Goal: Information Seeking & Learning: Find specific page/section

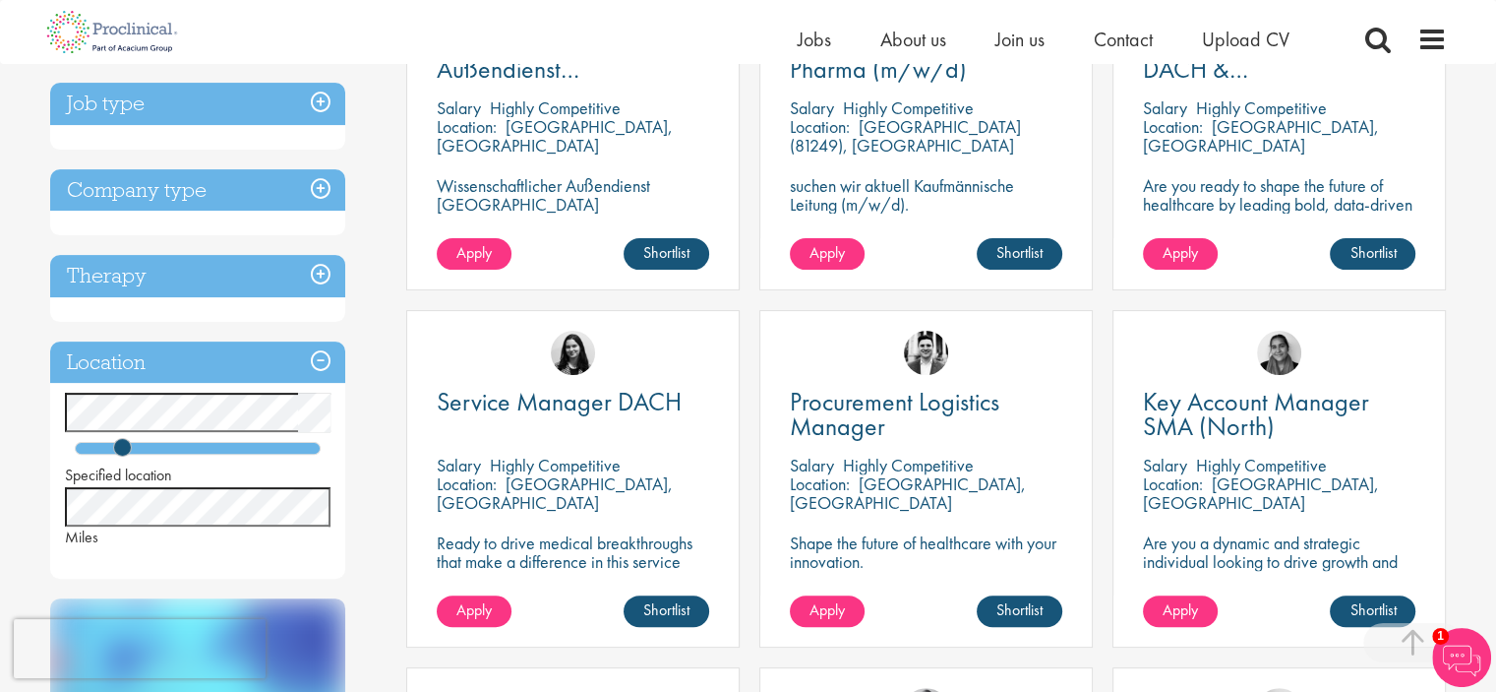
scroll to position [492, 0]
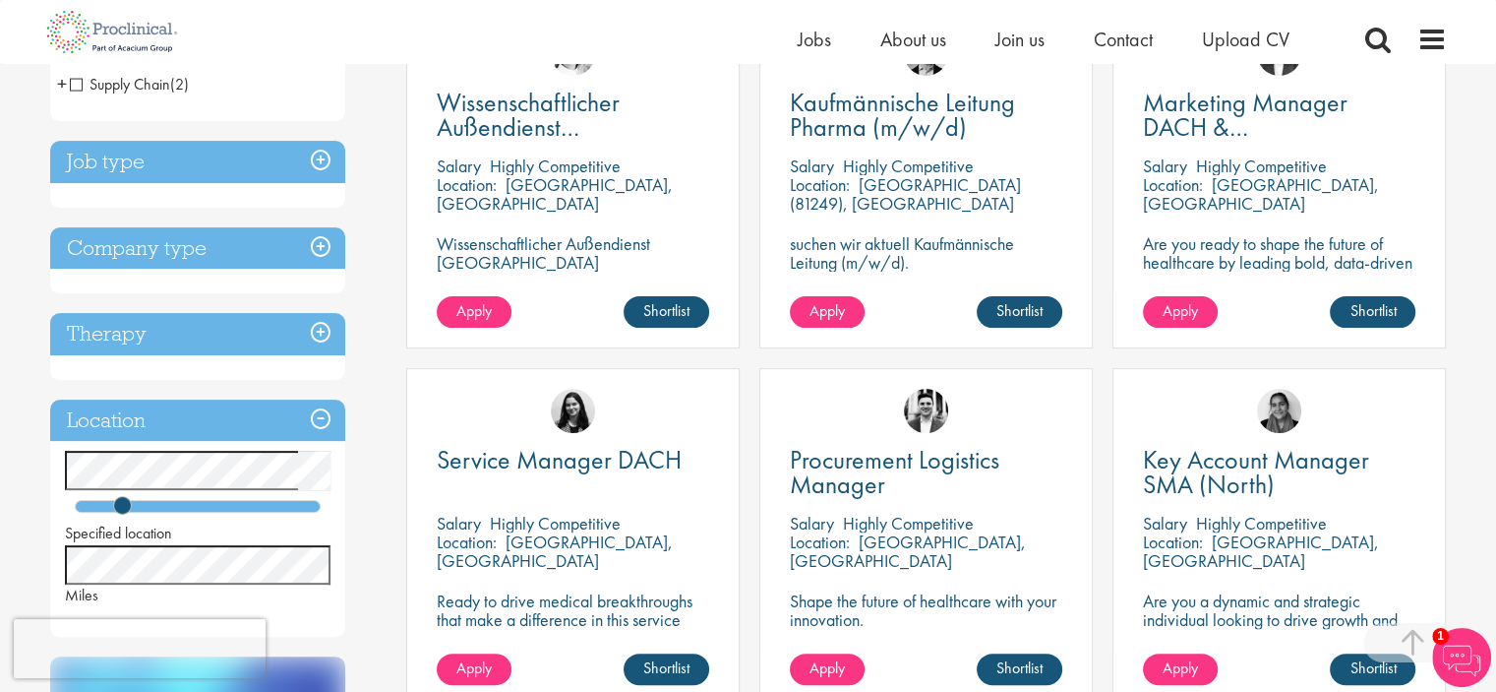
scroll to position [394, 0]
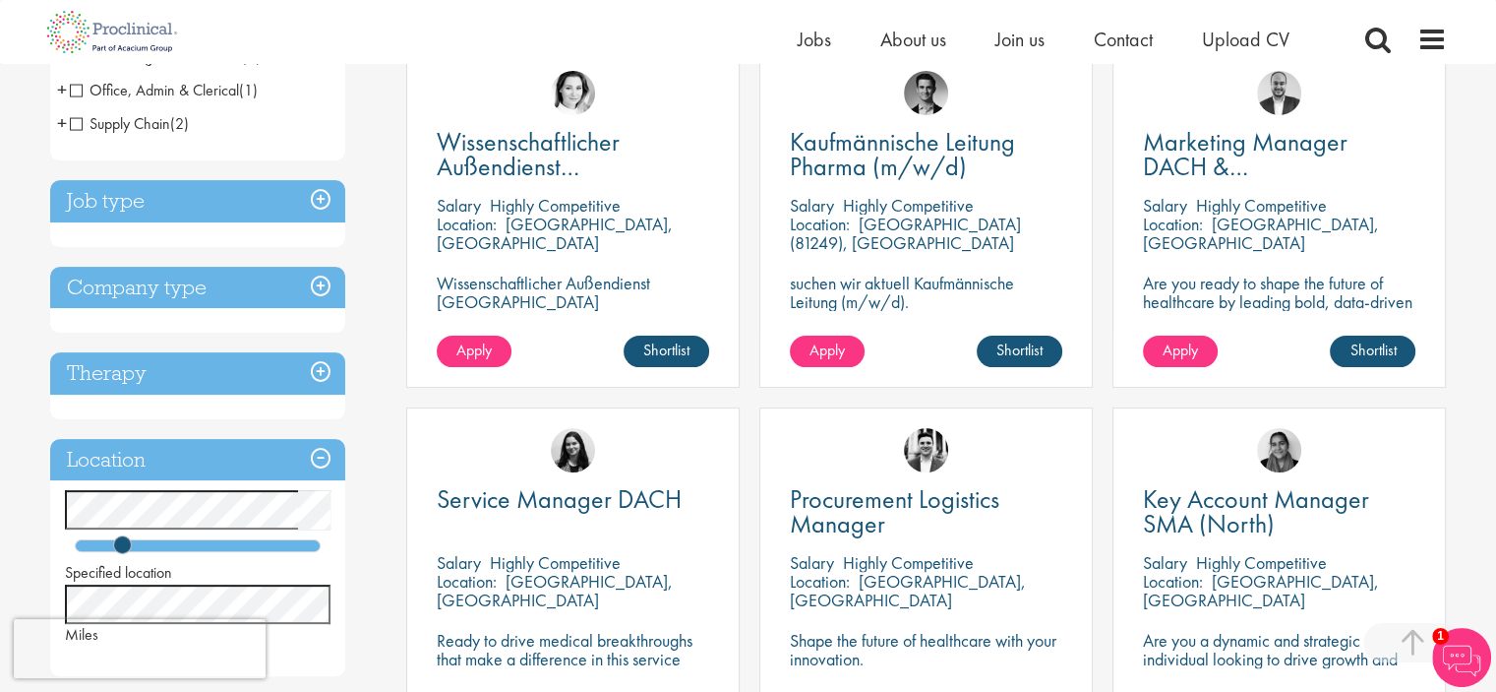
click at [323, 196] on h3 "Job type" at bounding box center [197, 201] width 295 height 42
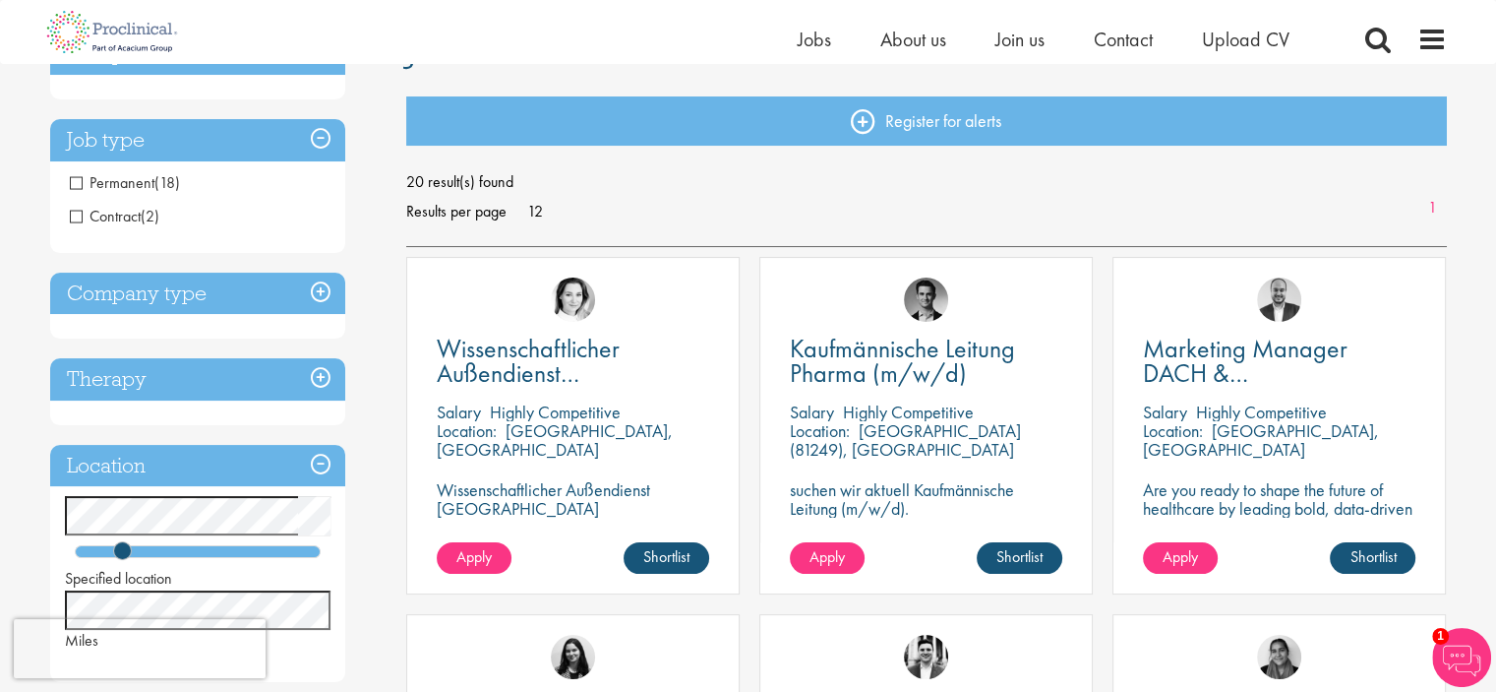
scroll to position [197, 0]
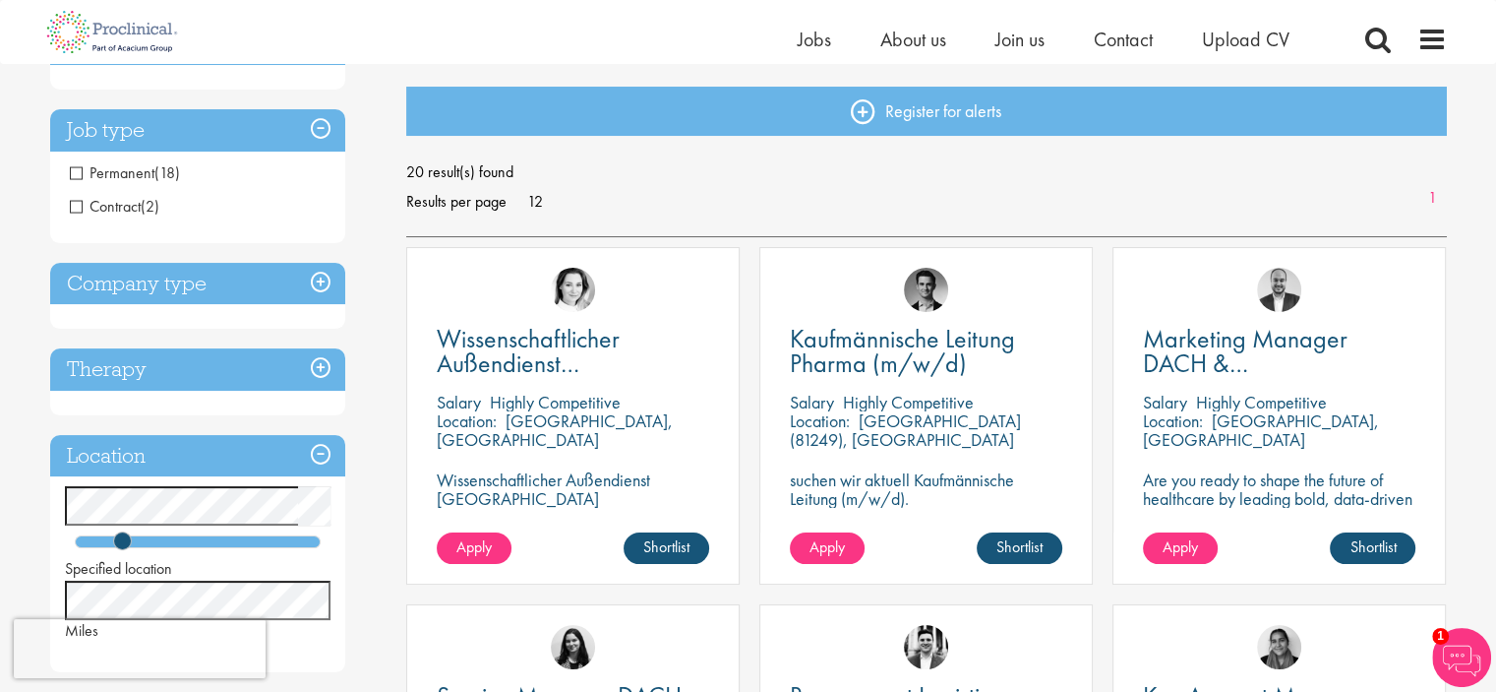
click at [315, 369] on h3 "Therapy" at bounding box center [197, 369] width 295 height 42
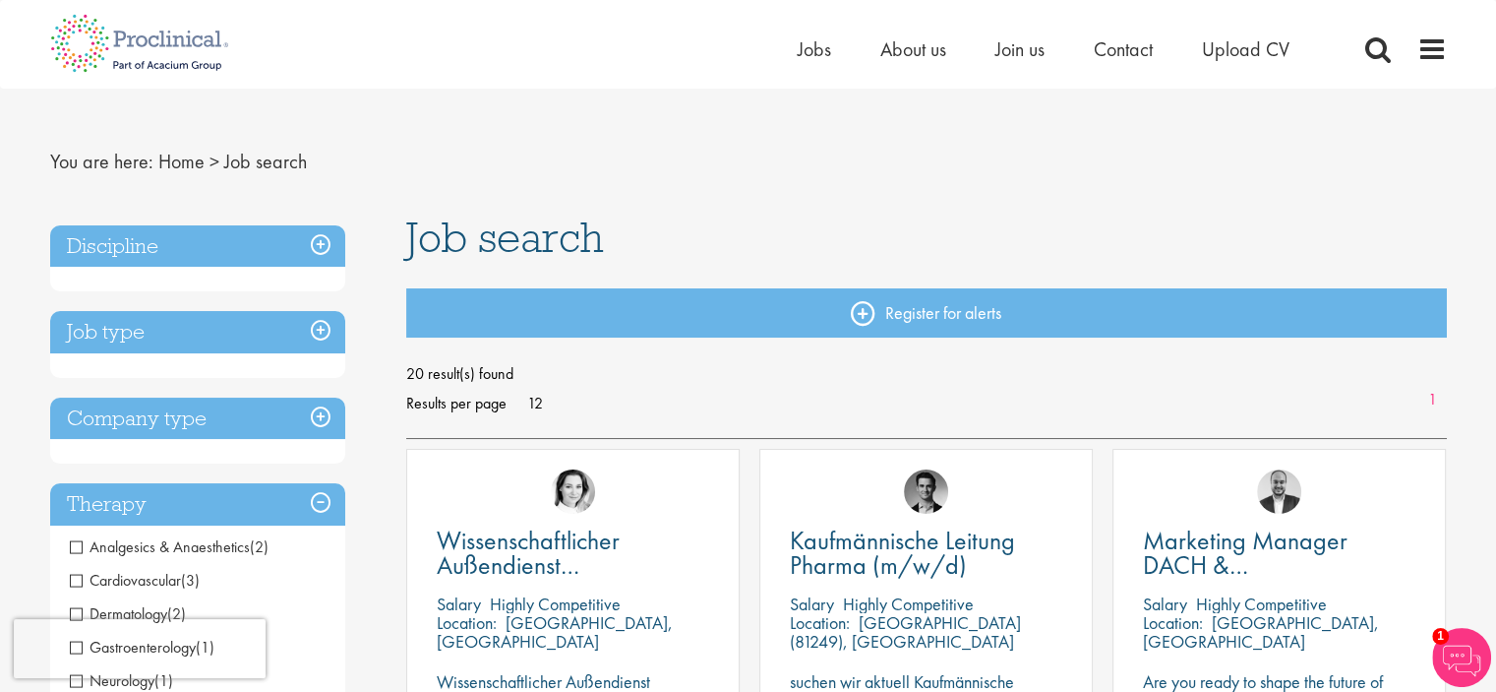
scroll to position [0, 0]
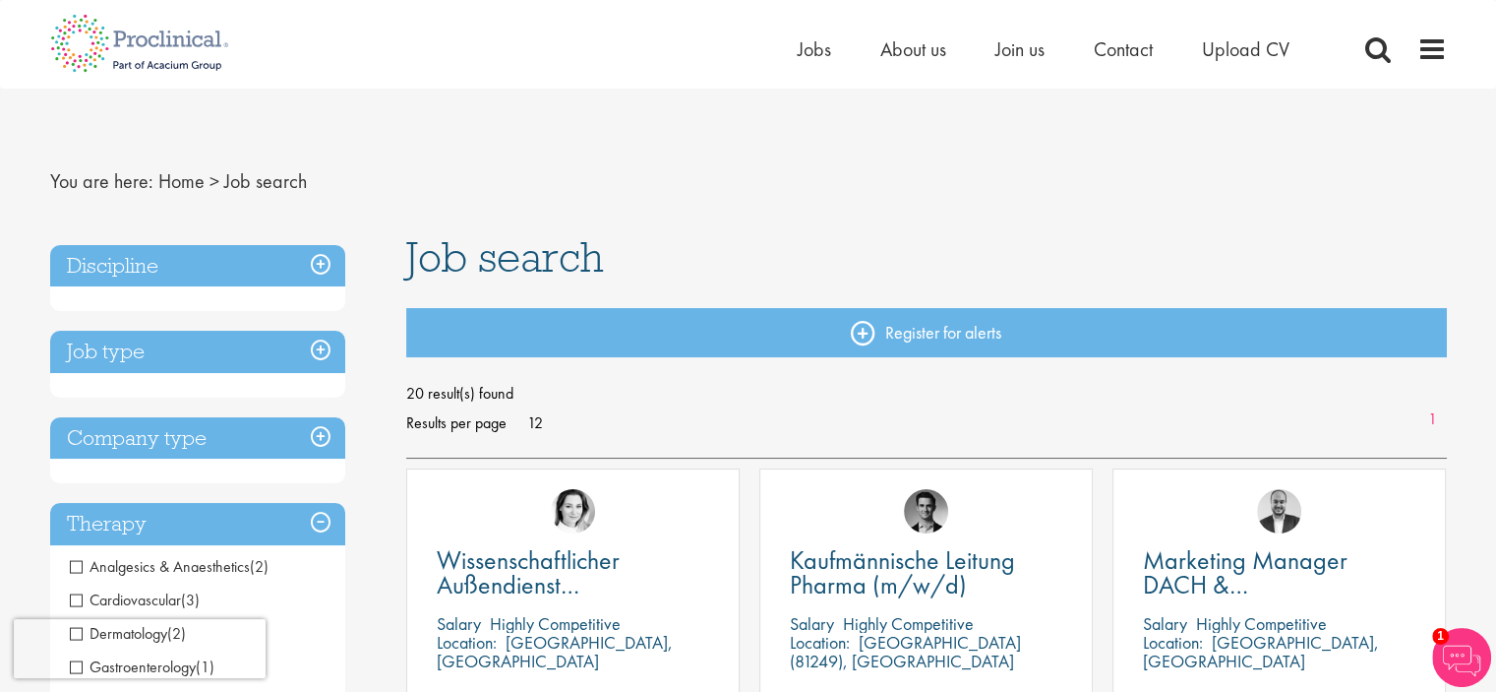
click at [319, 436] on h3 "Company type" at bounding box center [197, 438] width 295 height 42
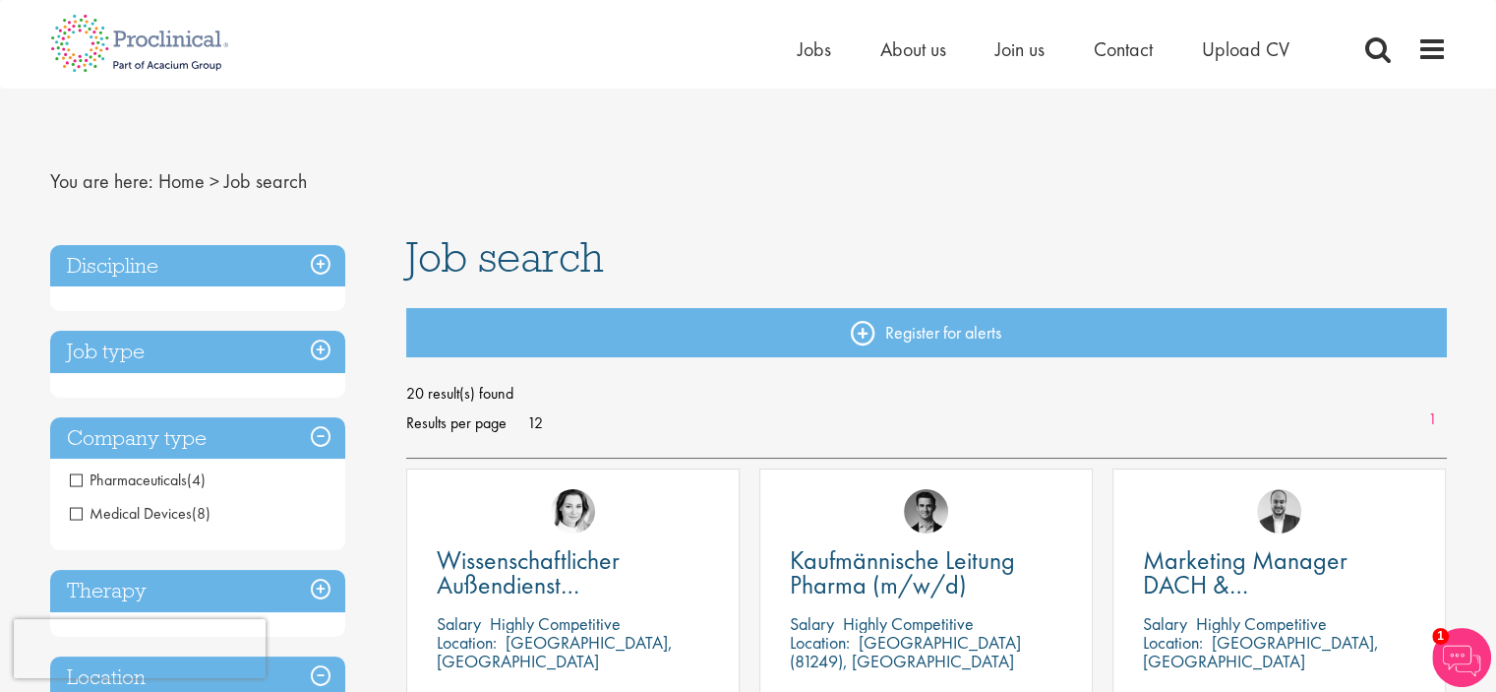
click at [321, 345] on h3 "Job type" at bounding box center [197, 352] width 295 height 42
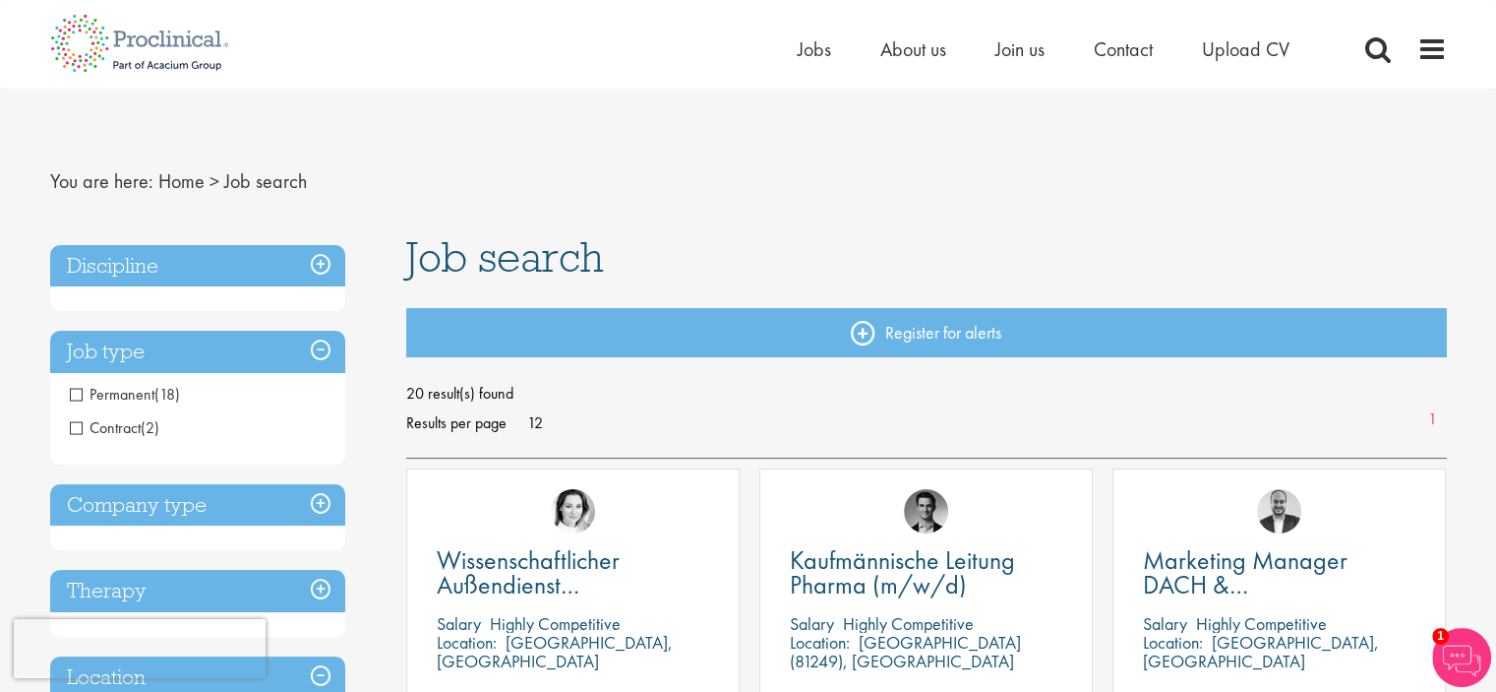
click at [323, 258] on h3 "Discipline" at bounding box center [197, 266] width 295 height 42
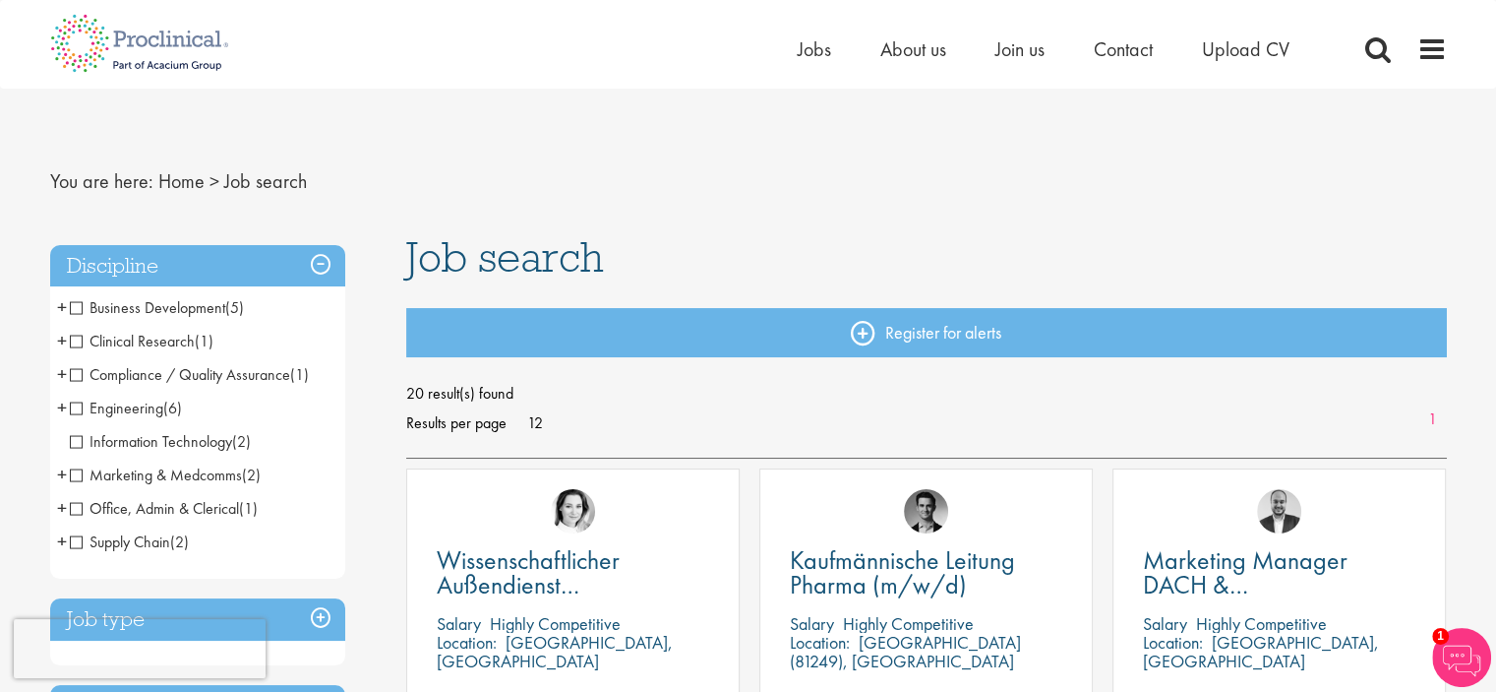
click at [75, 339] on span "Clinical Research" at bounding box center [132, 341] width 125 height 21
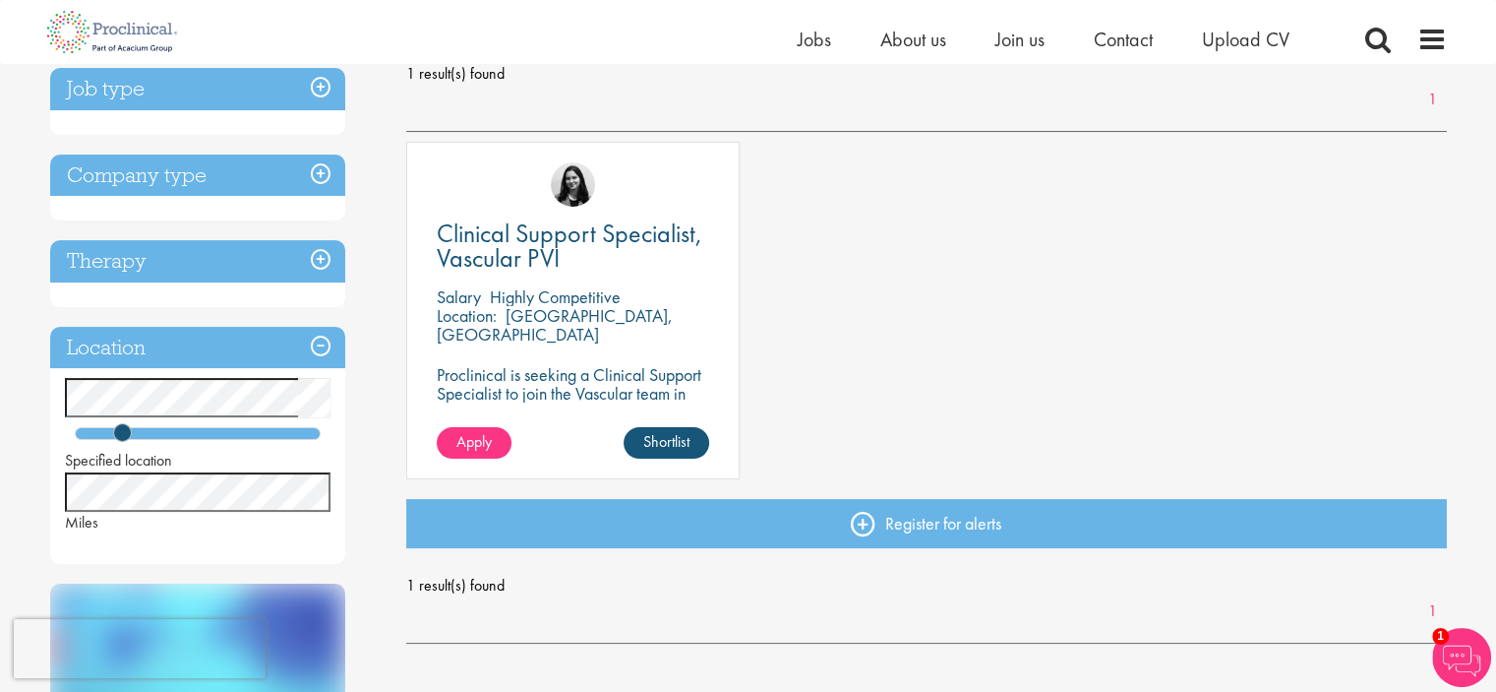
scroll to position [98, 0]
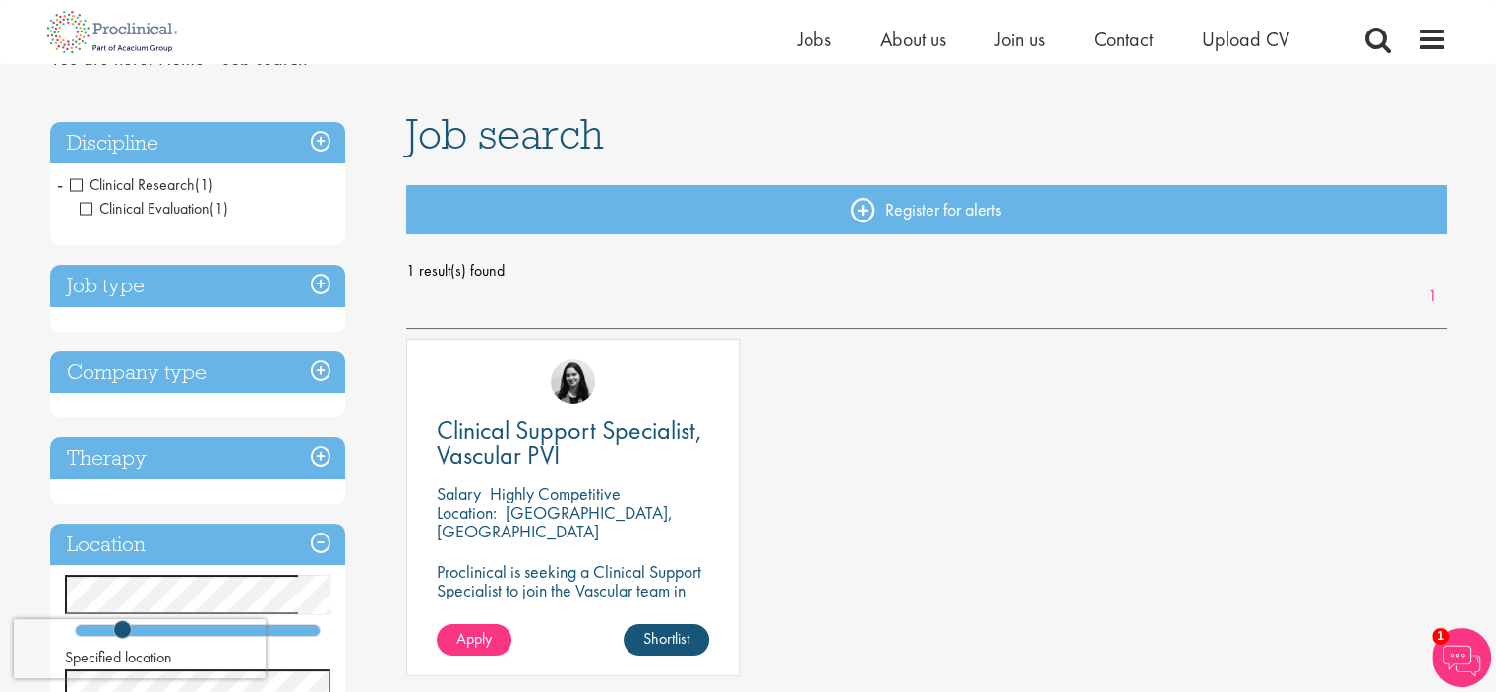
click at [76, 180] on span "Clinical Research" at bounding box center [132, 184] width 125 height 21
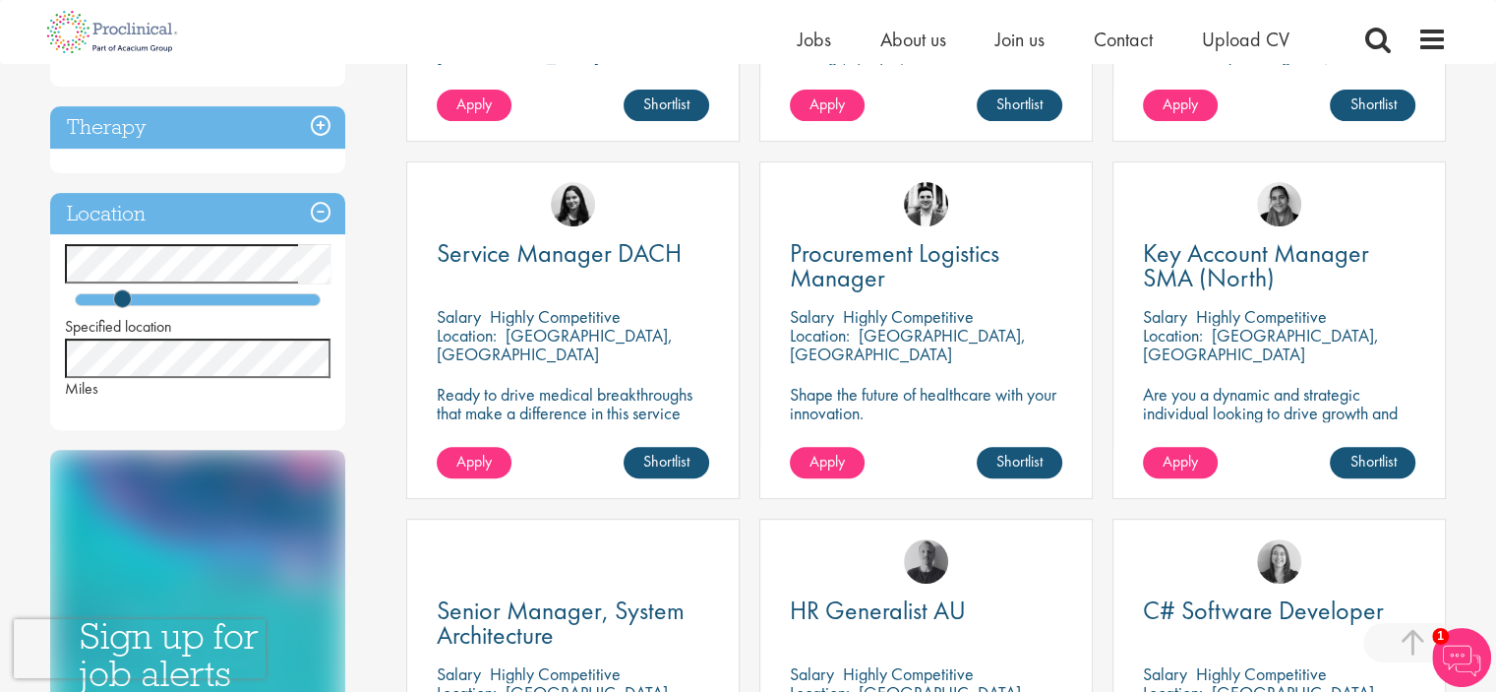
scroll to position [689, 0]
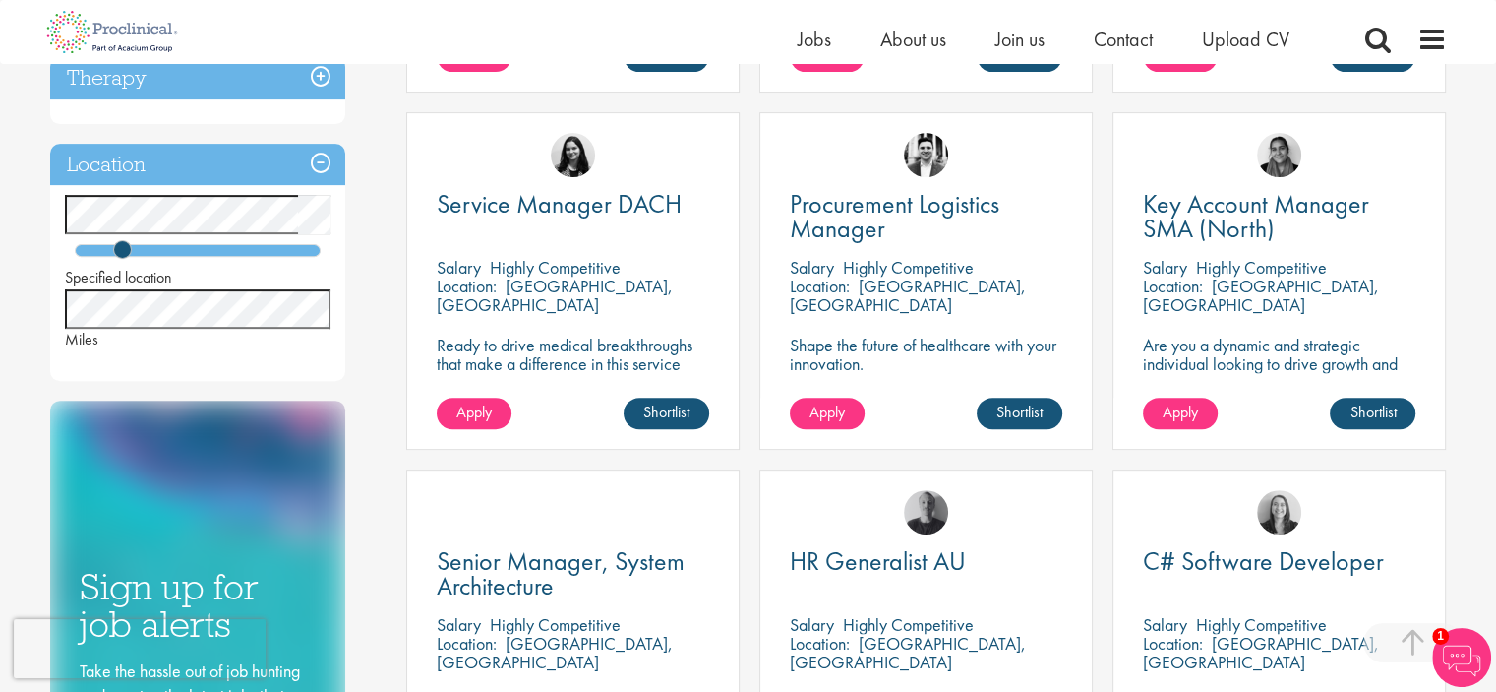
click at [362, 282] on div "Discipline Business Development (5) - + Sales (3) Commercial Operations (2) Cli…" at bounding box center [213, 218] width 357 height 1393
click at [289, 377] on div "Location Specified location Miles" at bounding box center [197, 262] width 295 height 237
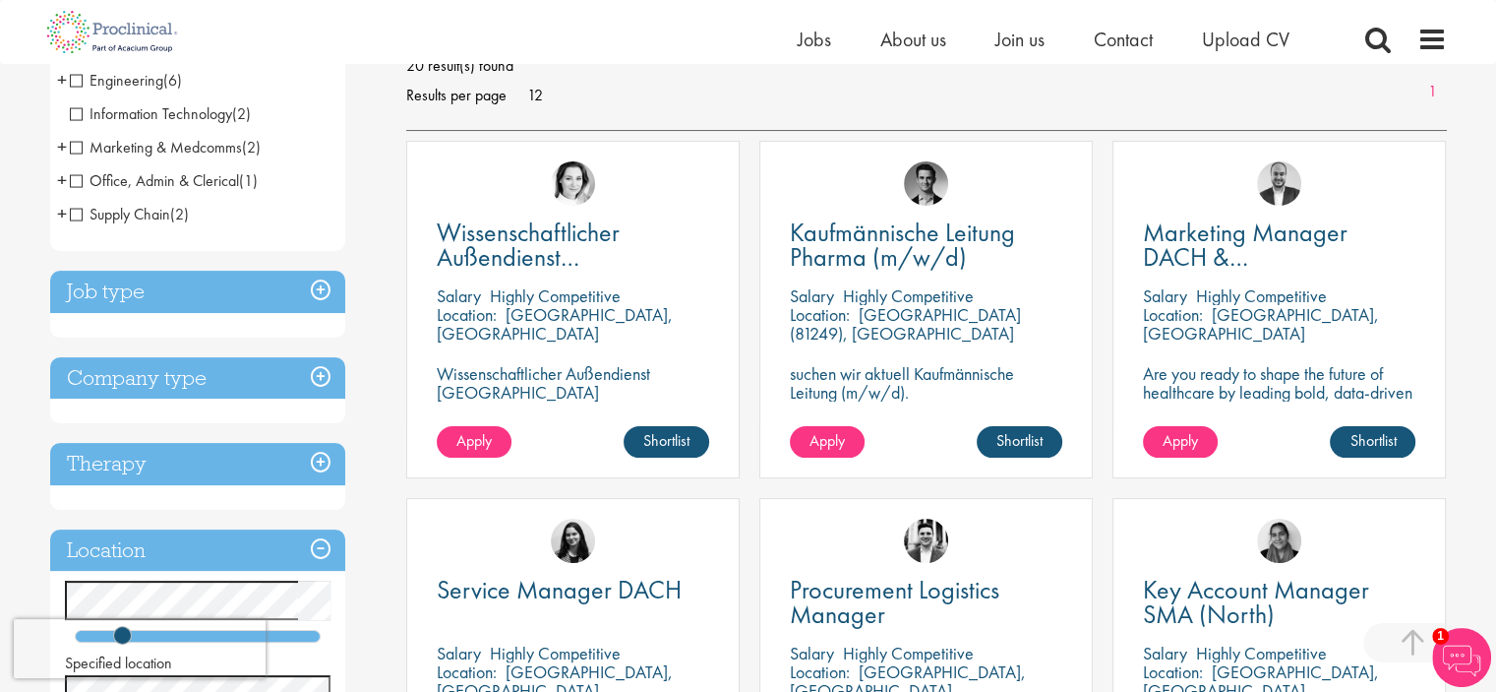
scroll to position [98, 0]
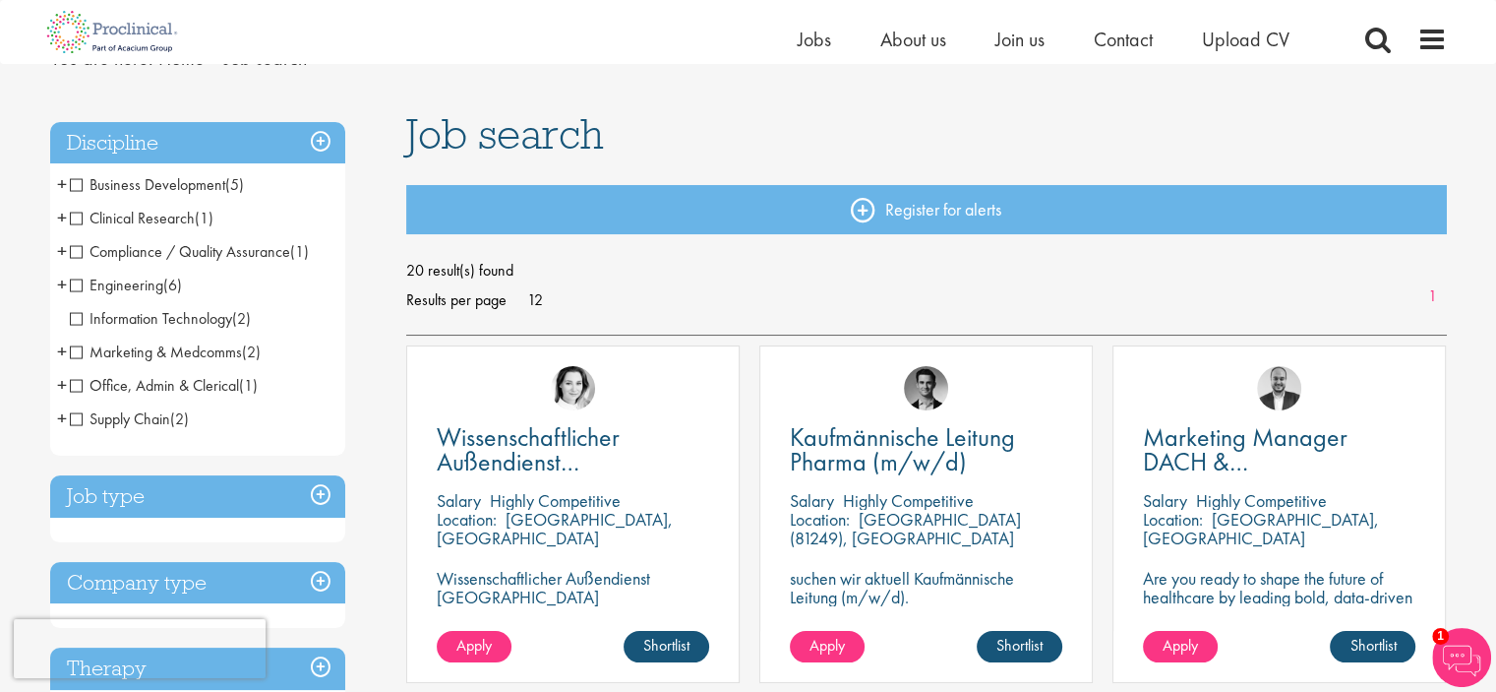
click at [77, 218] on span "Clinical Research" at bounding box center [132, 218] width 125 height 21
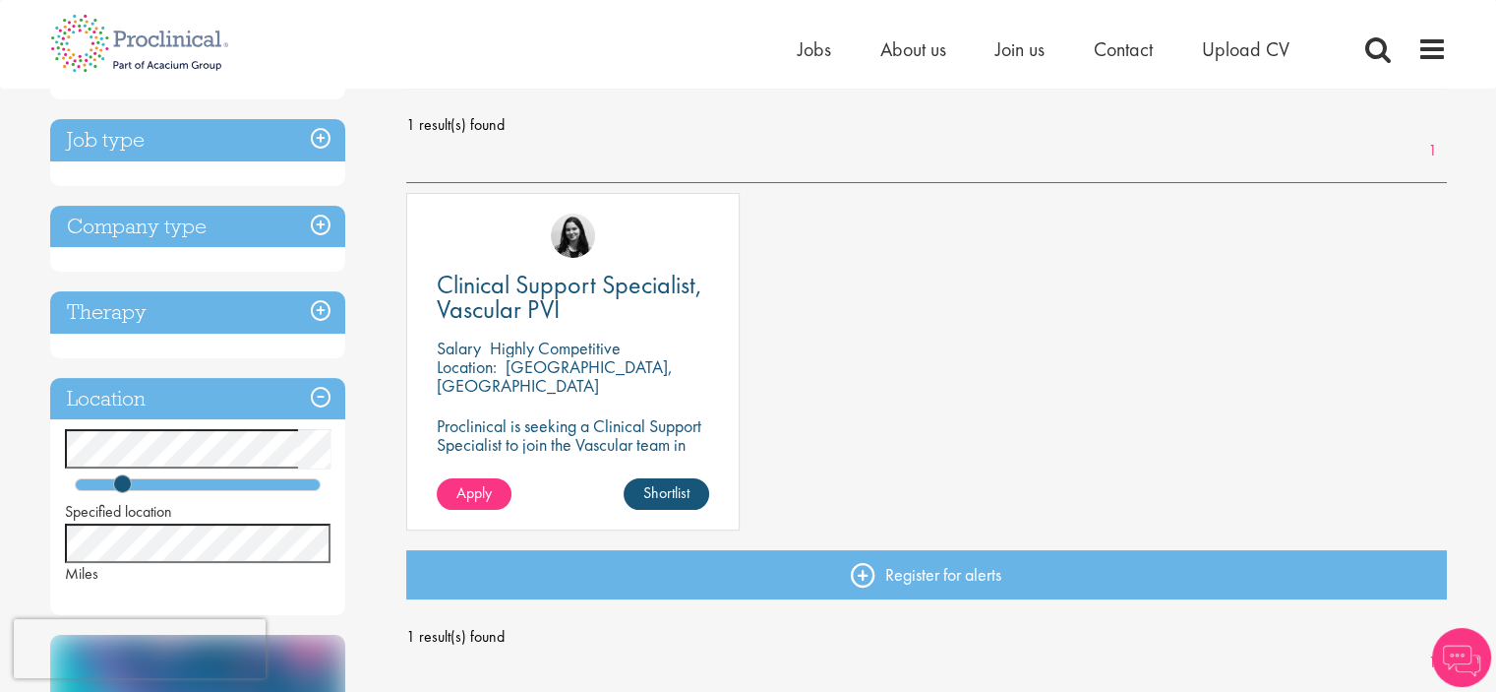
scroll to position [394, 0]
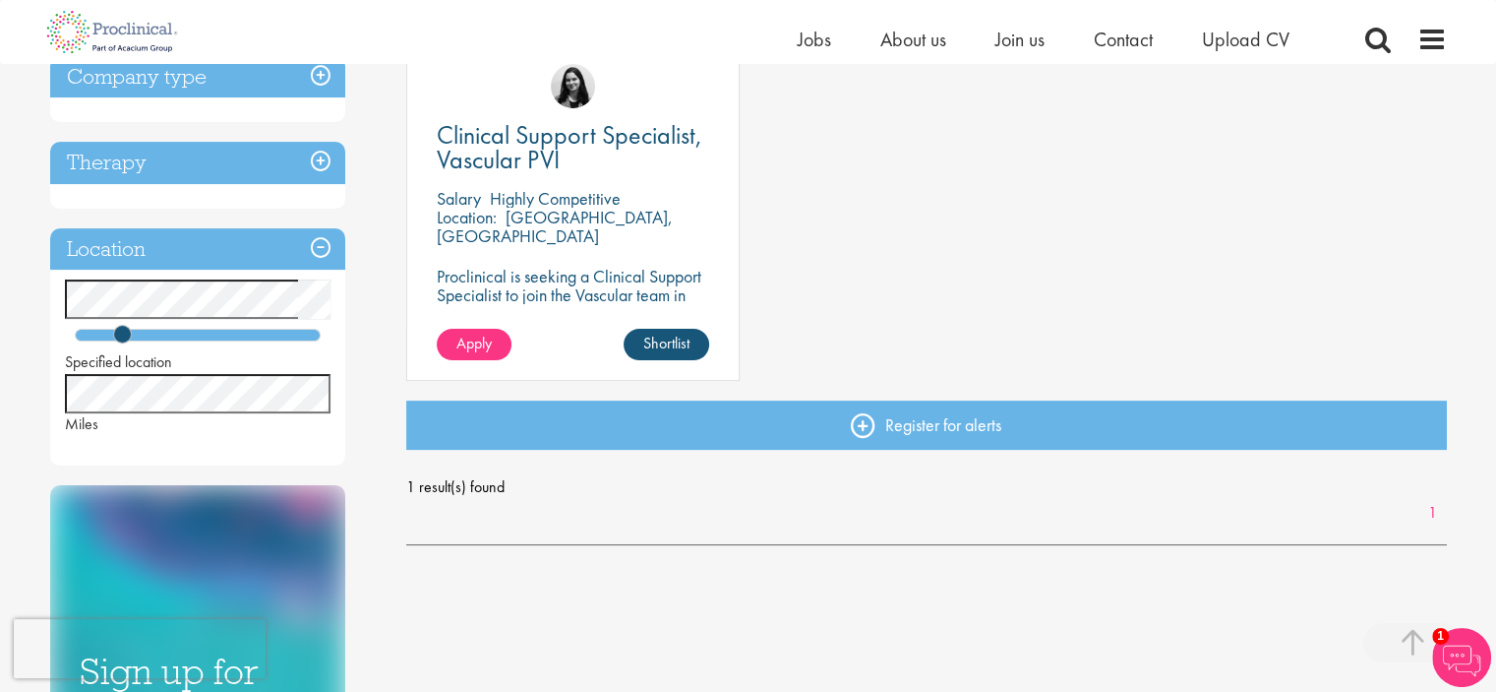
click at [331, 353] on div "Specified location Miles" at bounding box center [197, 356] width 295 height 155
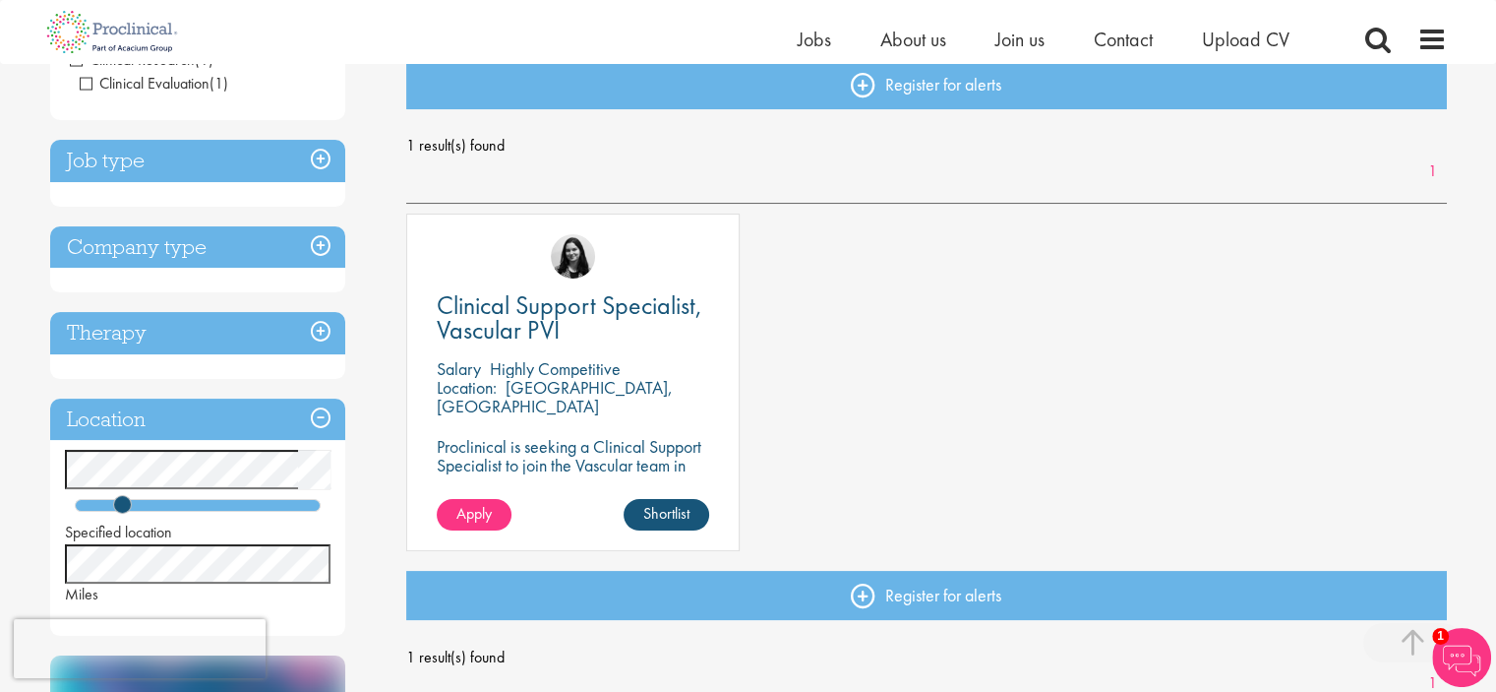
scroll to position [98, 0]
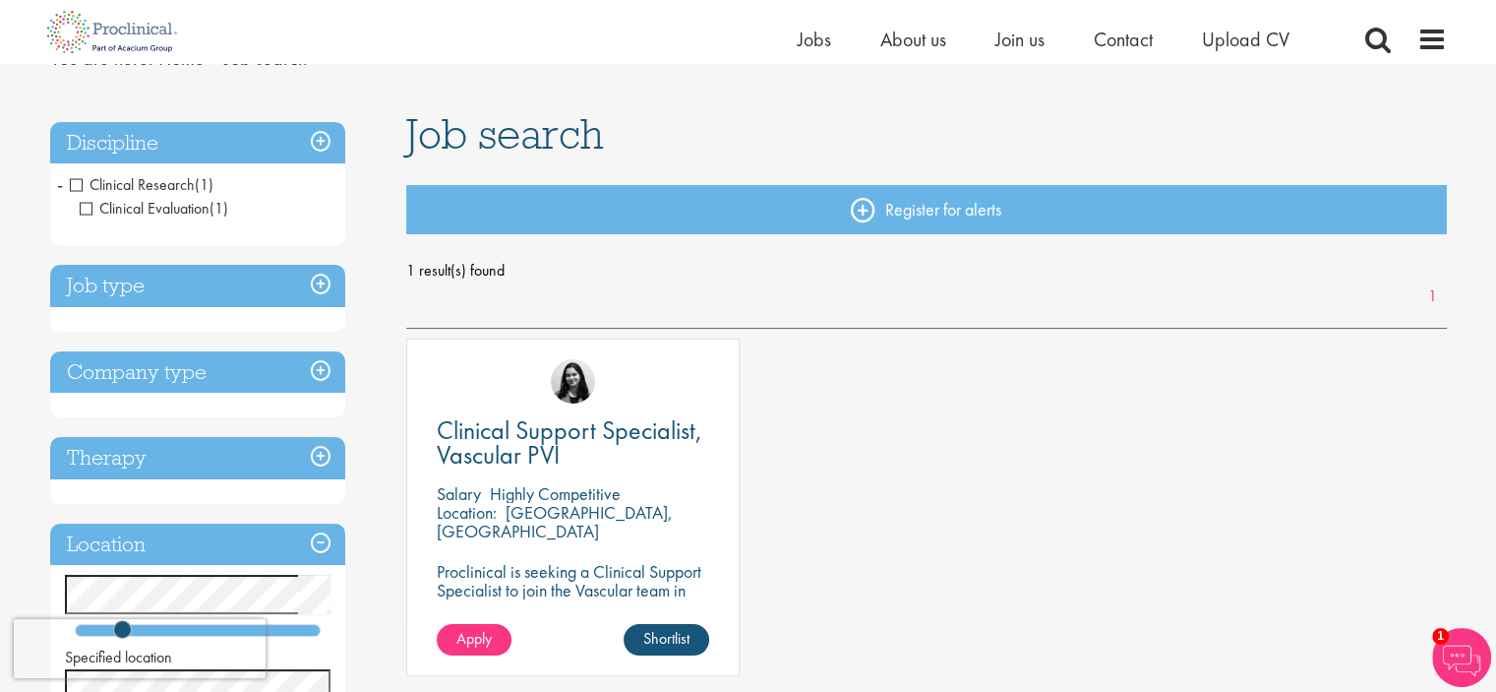
click at [75, 180] on span "Clinical Research" at bounding box center [132, 184] width 125 height 21
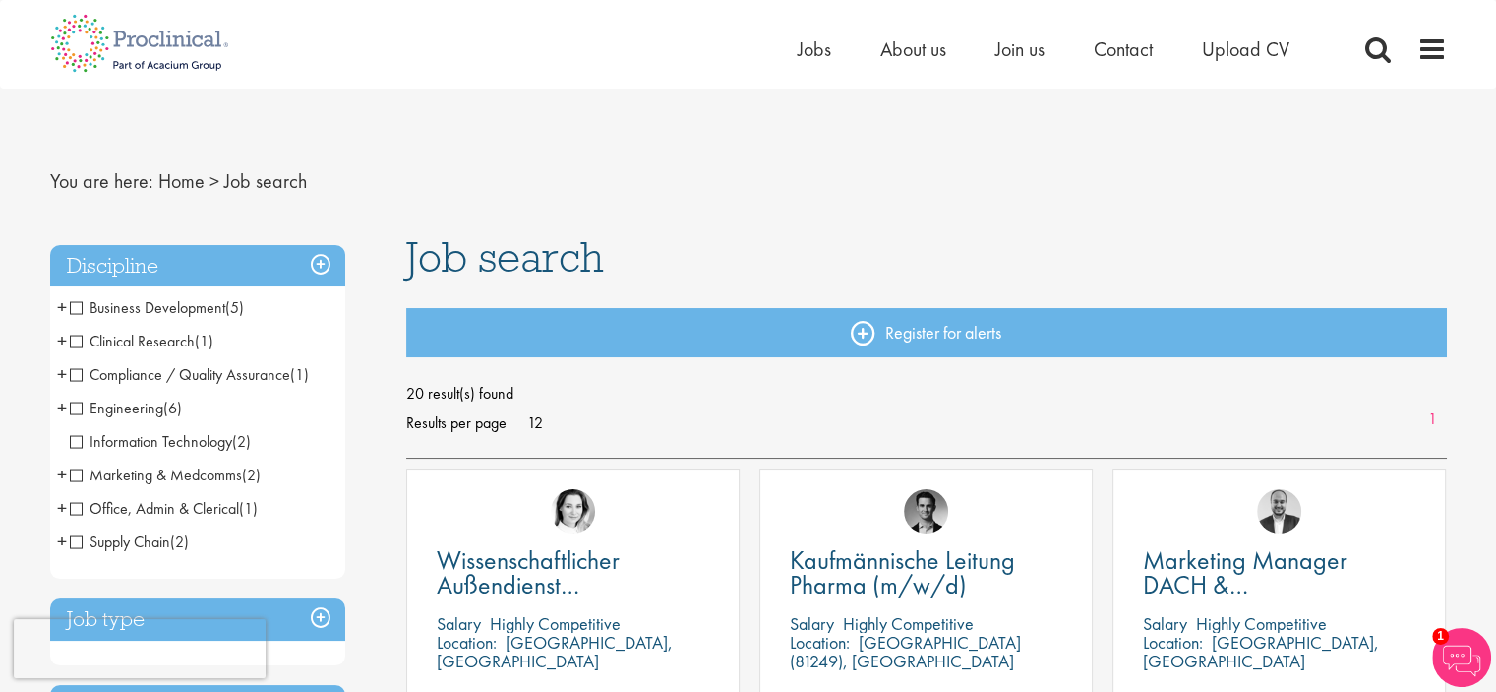
click at [323, 262] on h3 "Discipline" at bounding box center [197, 266] width 295 height 42
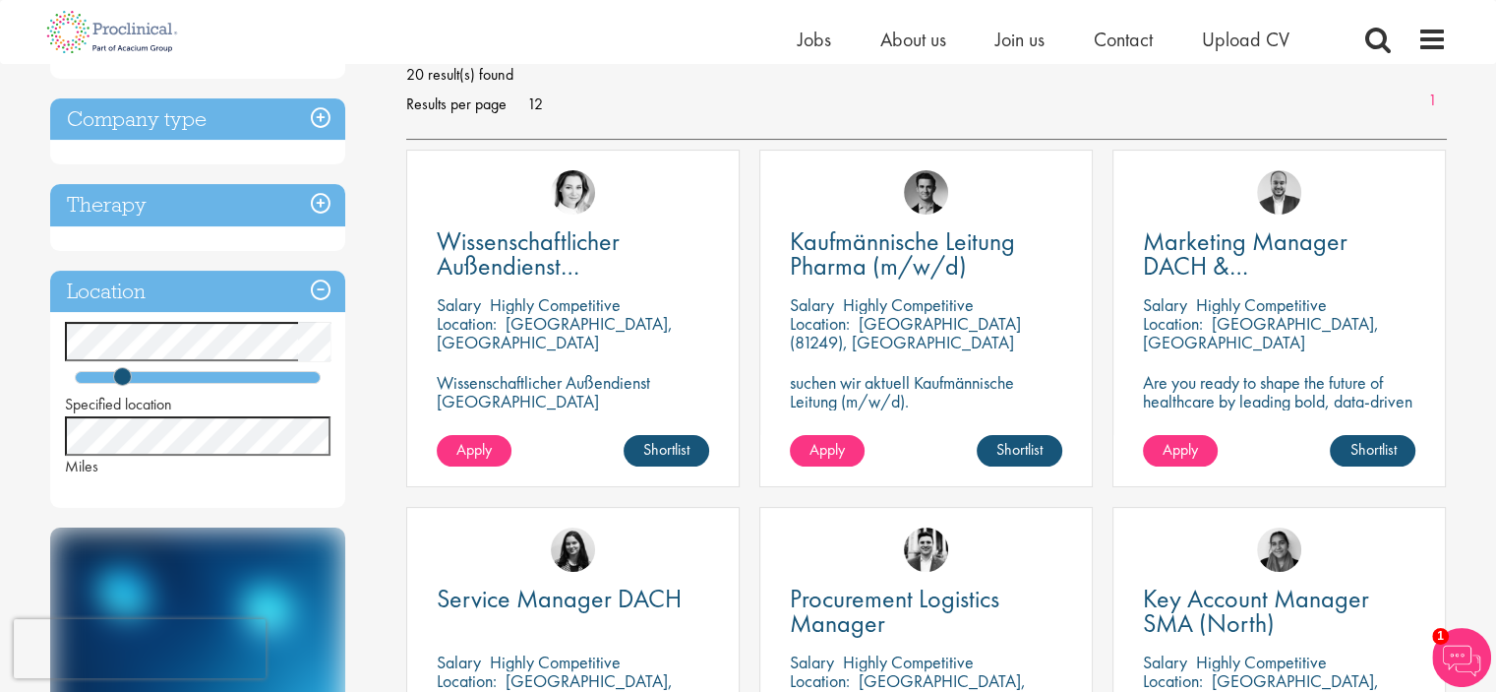
scroll to position [295, 0]
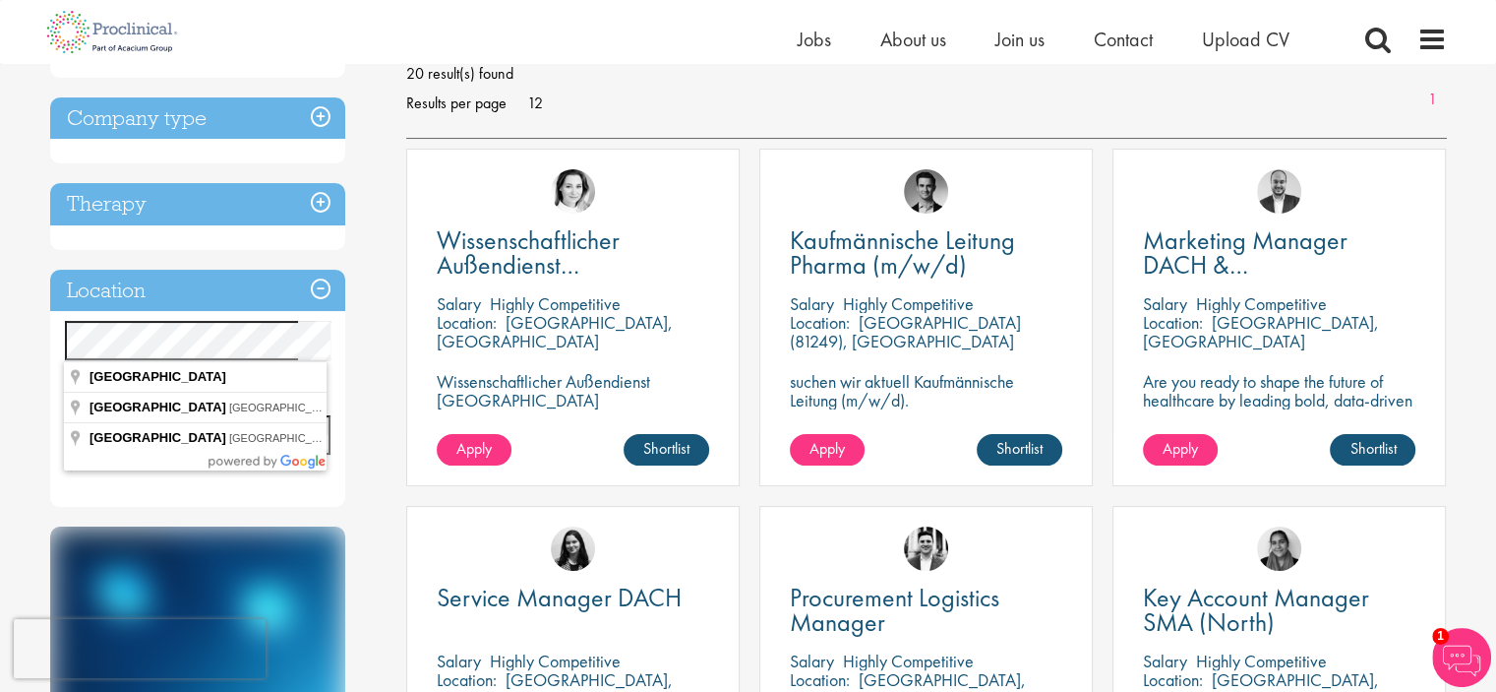
click at [367, 356] on div "Discipline Business Development (5) - + Sales (3) Commercial Operations (2) Cli…" at bounding box center [213, 477] width 357 height 1125
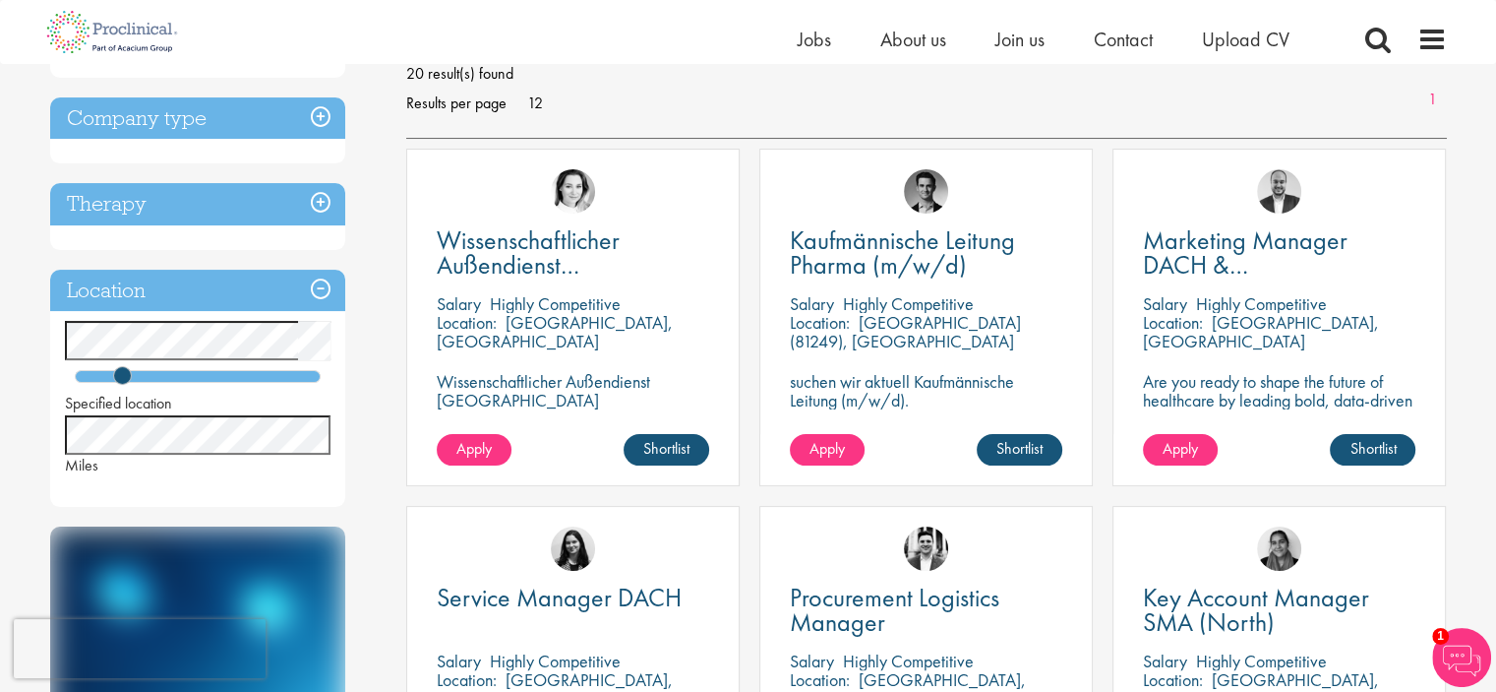
click at [351, 370] on div "Discipline Business Development (5) - + Sales (3) Commercial Operations (2) Cli…" at bounding box center [213, 477] width 357 height 1125
